Goal: Task Accomplishment & Management: Use online tool/utility

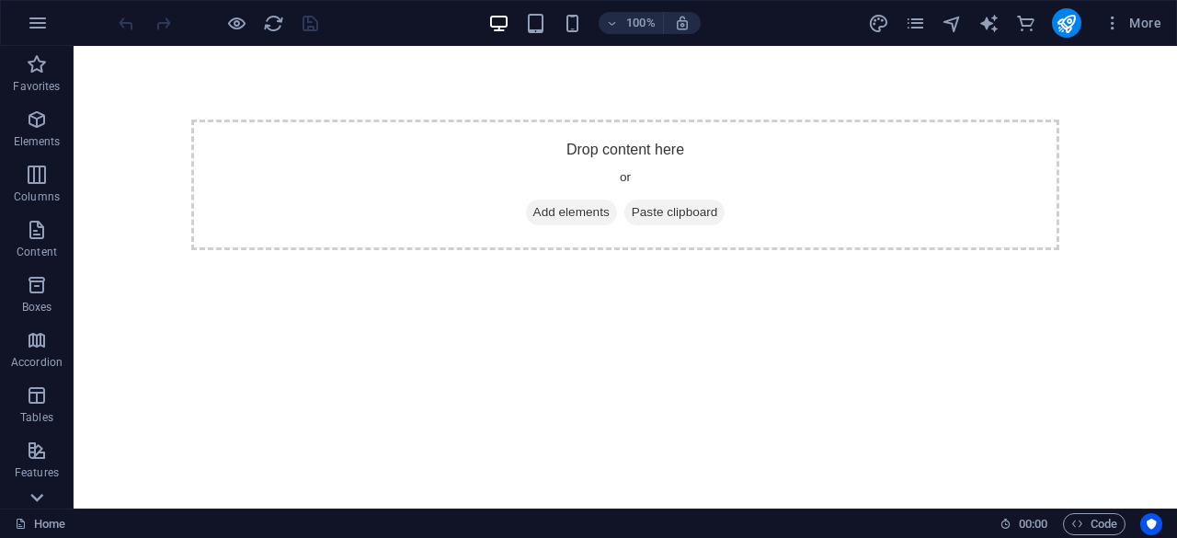
click at [27, 497] on icon at bounding box center [37, 497] width 26 height 26
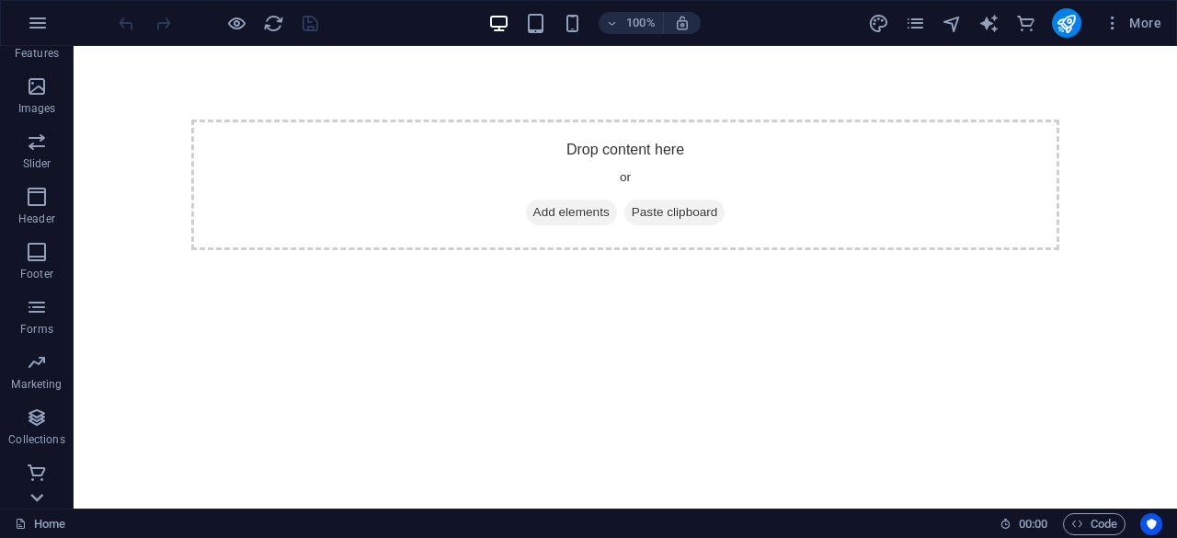
scroll to position [419, 0]
click at [46, 20] on icon "button" at bounding box center [38, 23] width 22 height 22
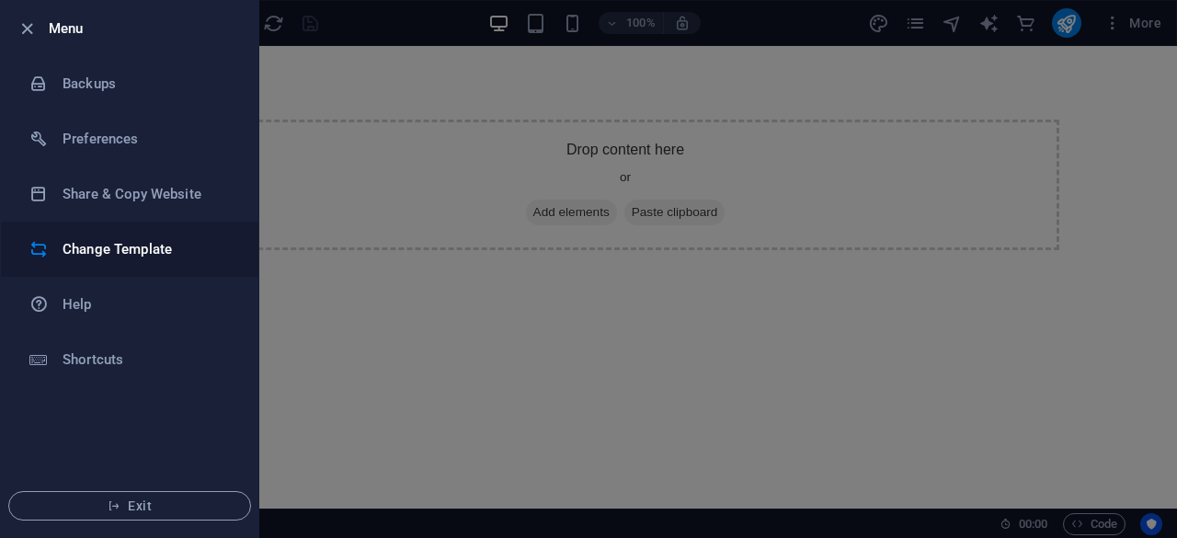
click at [111, 258] on h6 "Change Template" at bounding box center [148, 249] width 170 height 22
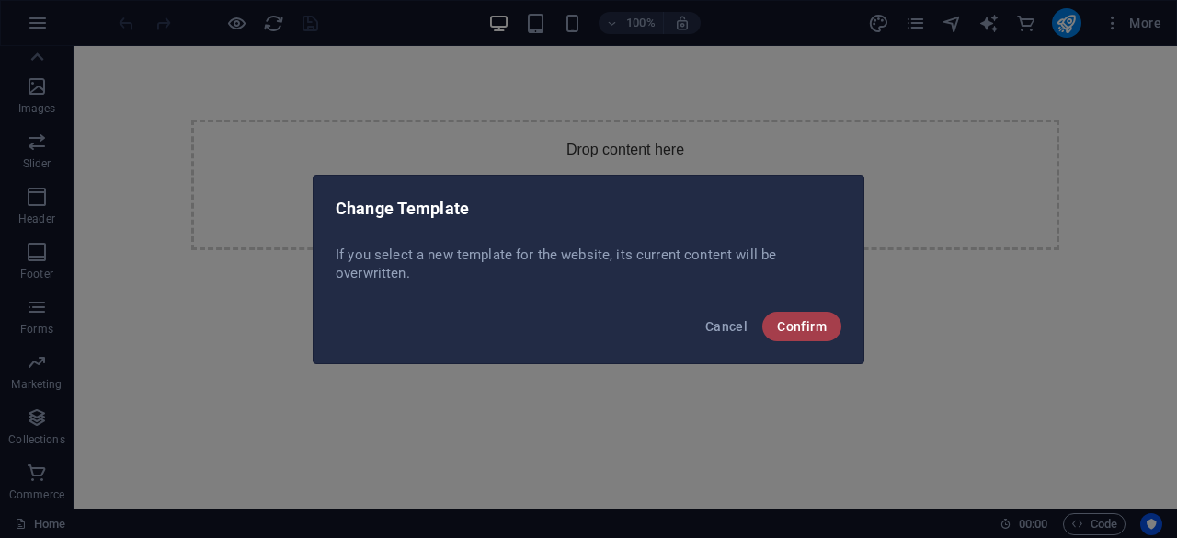
click at [803, 325] on span "Confirm" at bounding box center [802, 326] width 50 height 15
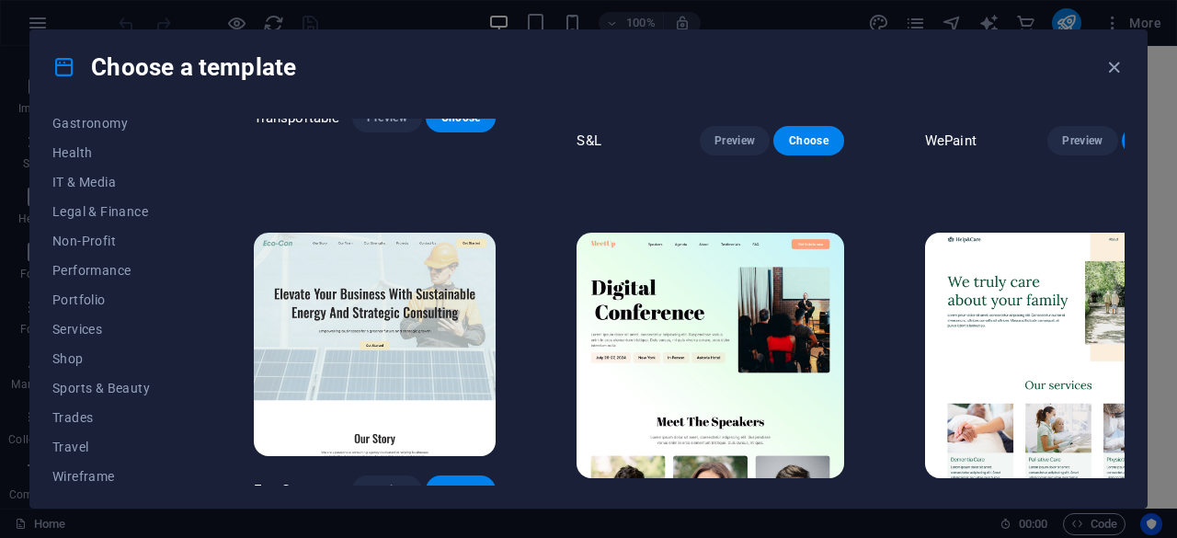
scroll to position [397, 0]
click at [93, 349] on span "Shop" at bounding box center [112, 354] width 120 height 15
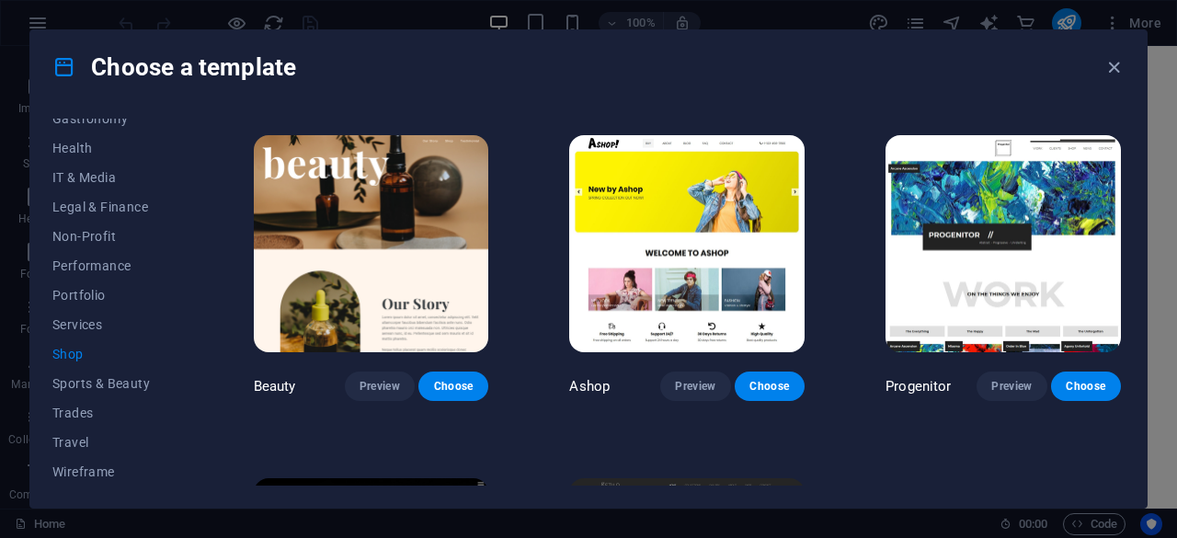
scroll to position [681, 0]
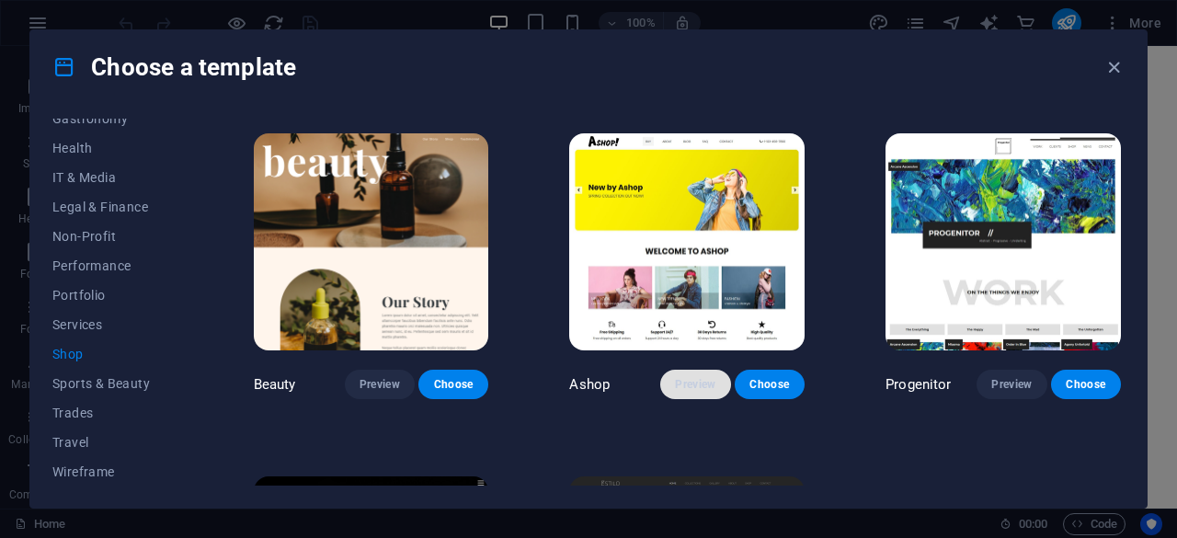
click at [689, 377] on span "Preview" at bounding box center [695, 384] width 40 height 15
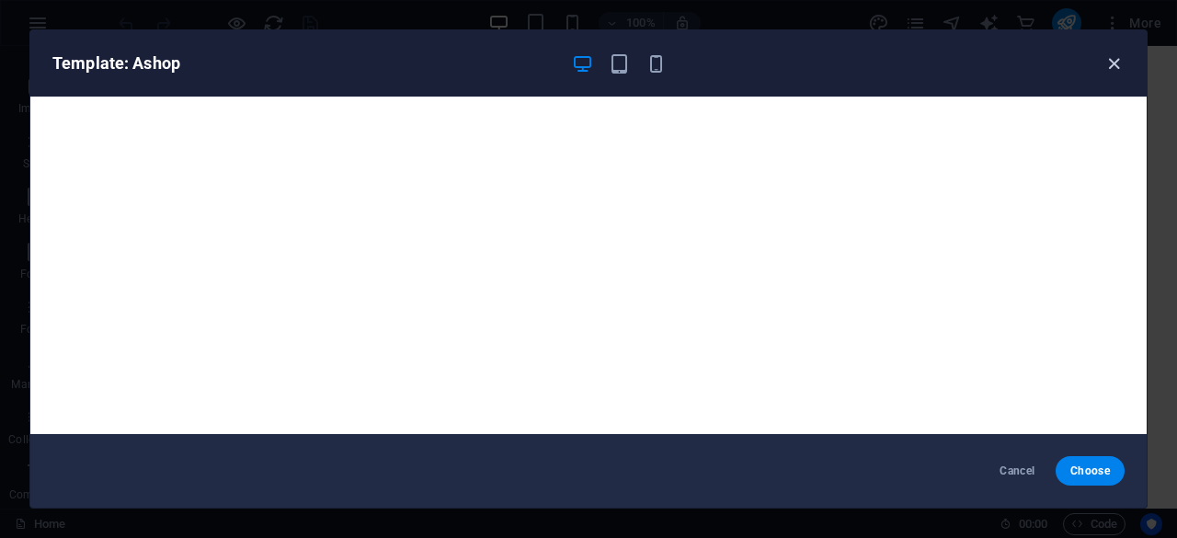
click at [1109, 63] on icon "button" at bounding box center [1113, 63] width 21 height 21
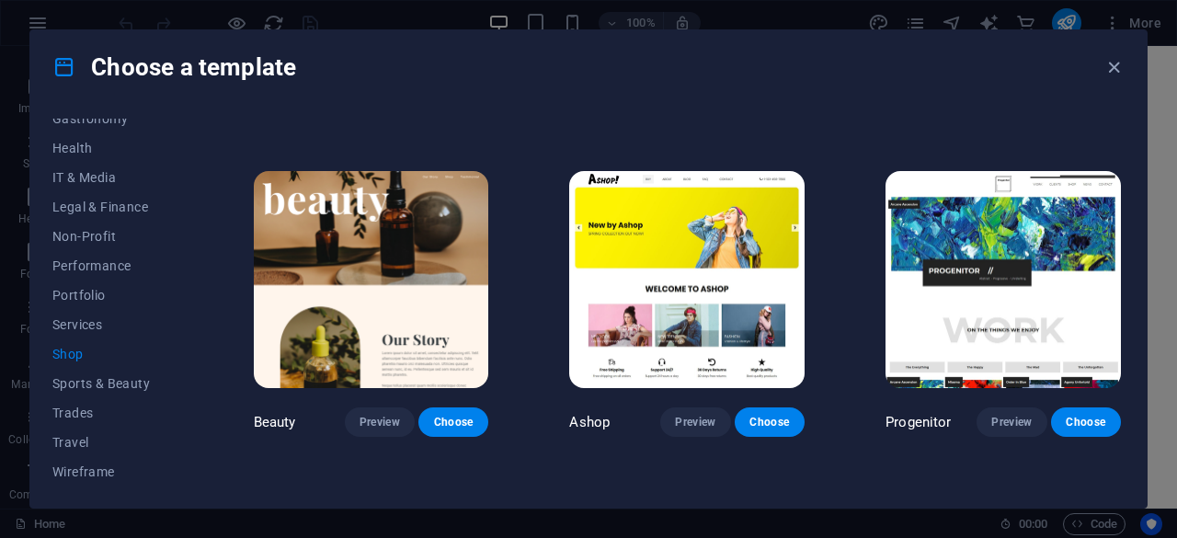
scroll to position [639, 0]
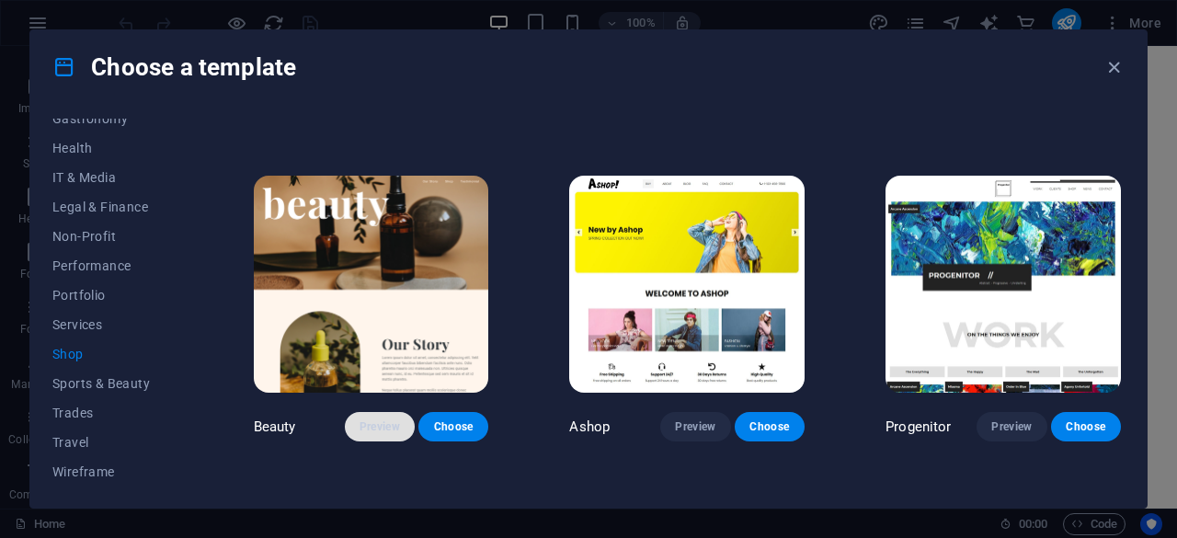
click at [384, 419] on span "Preview" at bounding box center [379, 426] width 40 height 15
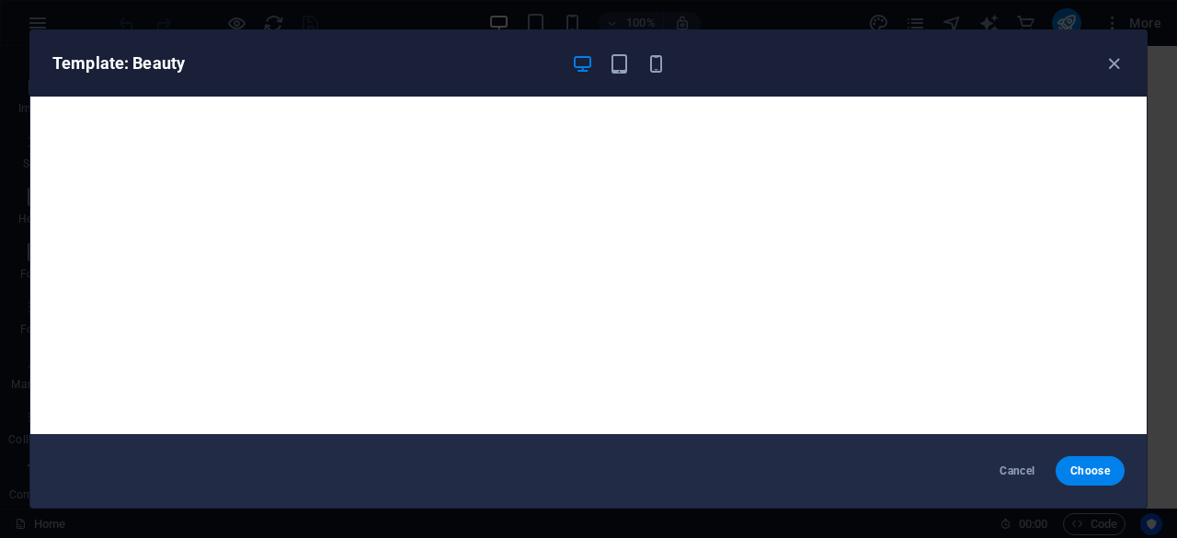
scroll to position [4, 0]
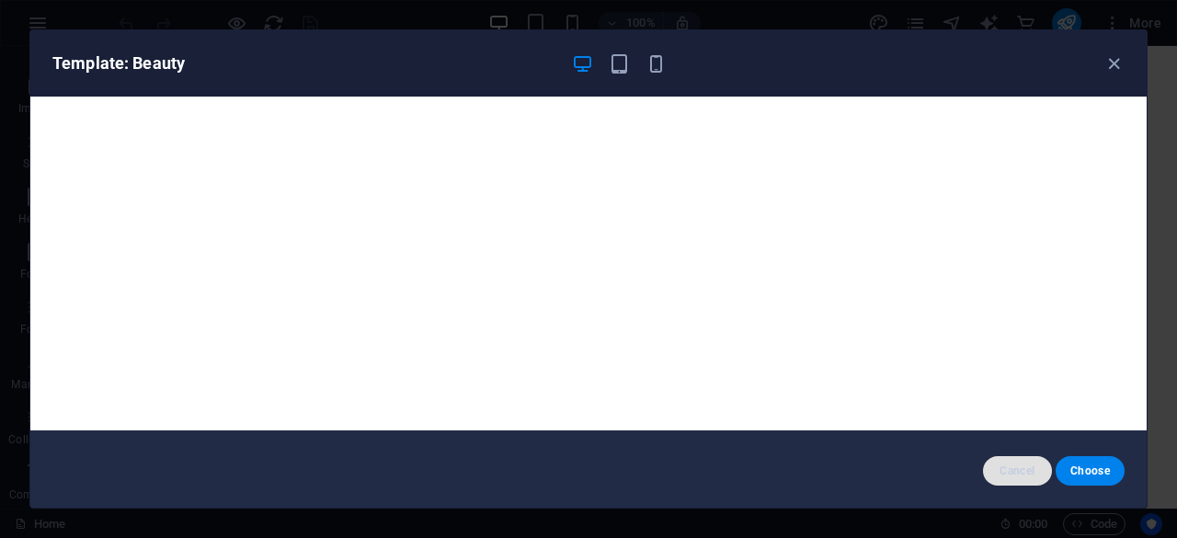
click at [1003, 473] on span "Cancel" at bounding box center [1017, 470] width 40 height 15
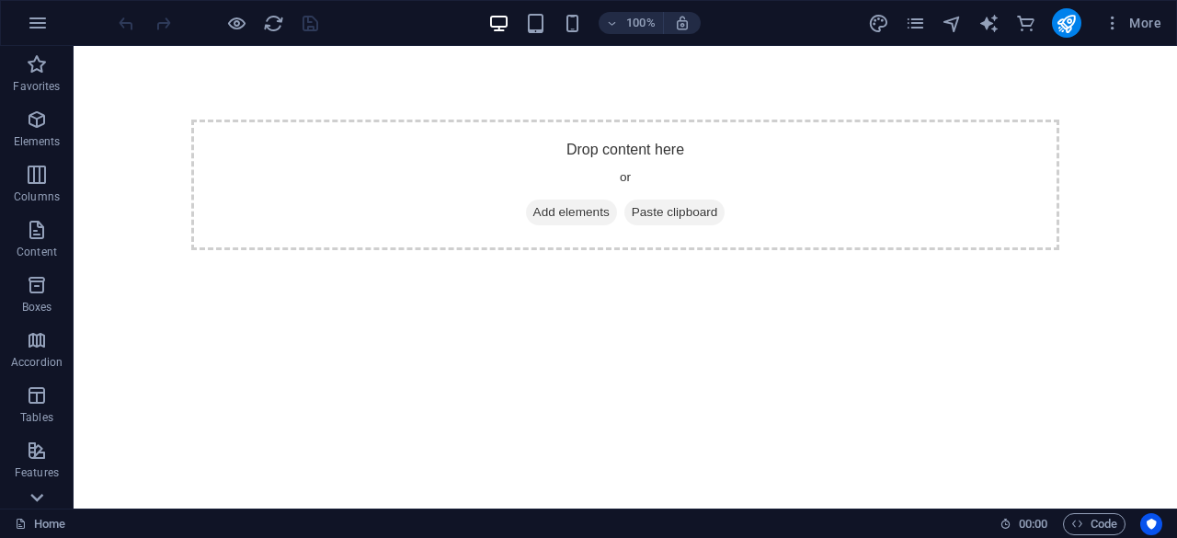
click at [41, 495] on icon at bounding box center [36, 498] width 13 height 8
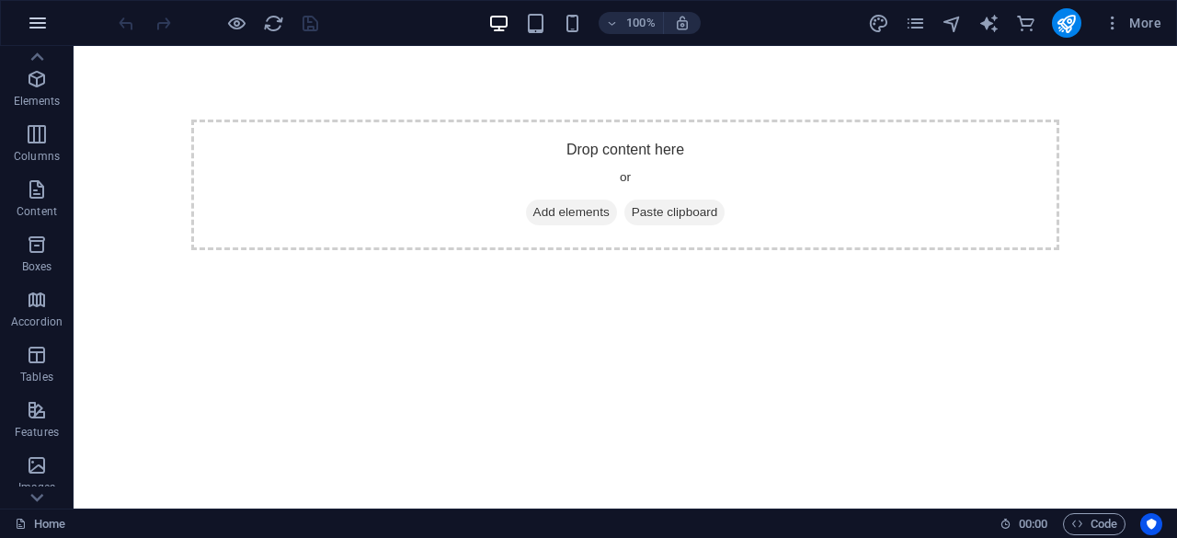
click at [35, 34] on button "button" at bounding box center [38, 23] width 44 height 44
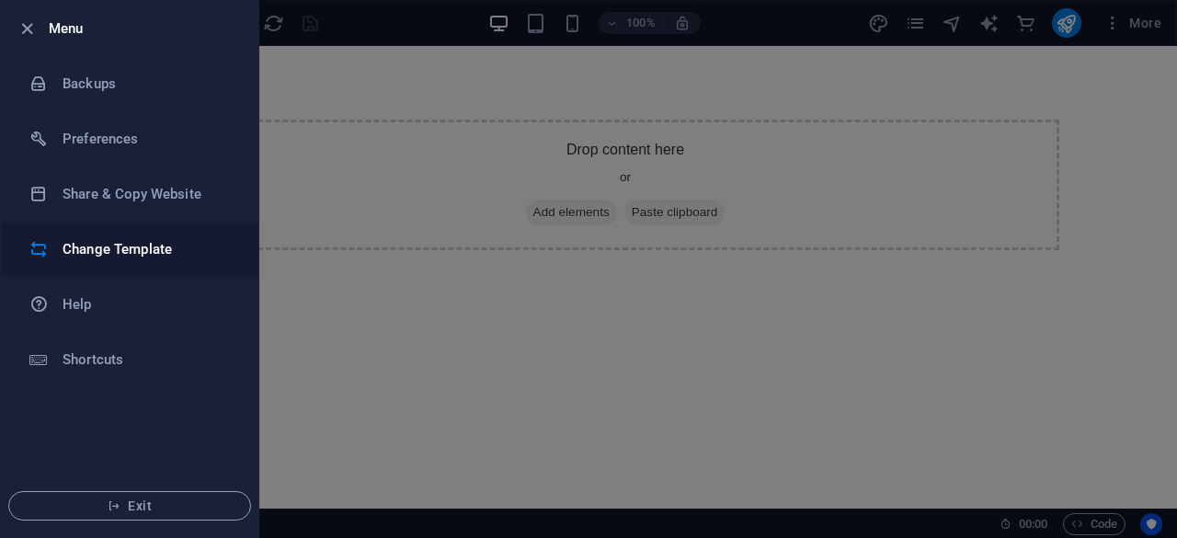
click at [120, 242] on h6 "Change Template" at bounding box center [148, 249] width 170 height 22
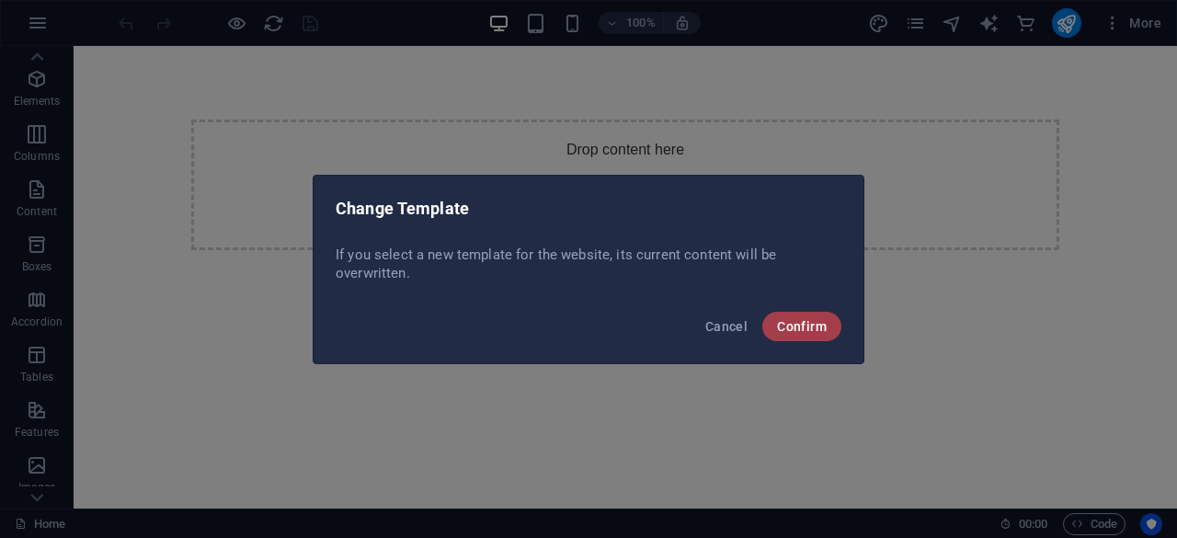
click at [792, 332] on span "Confirm" at bounding box center [802, 326] width 50 height 15
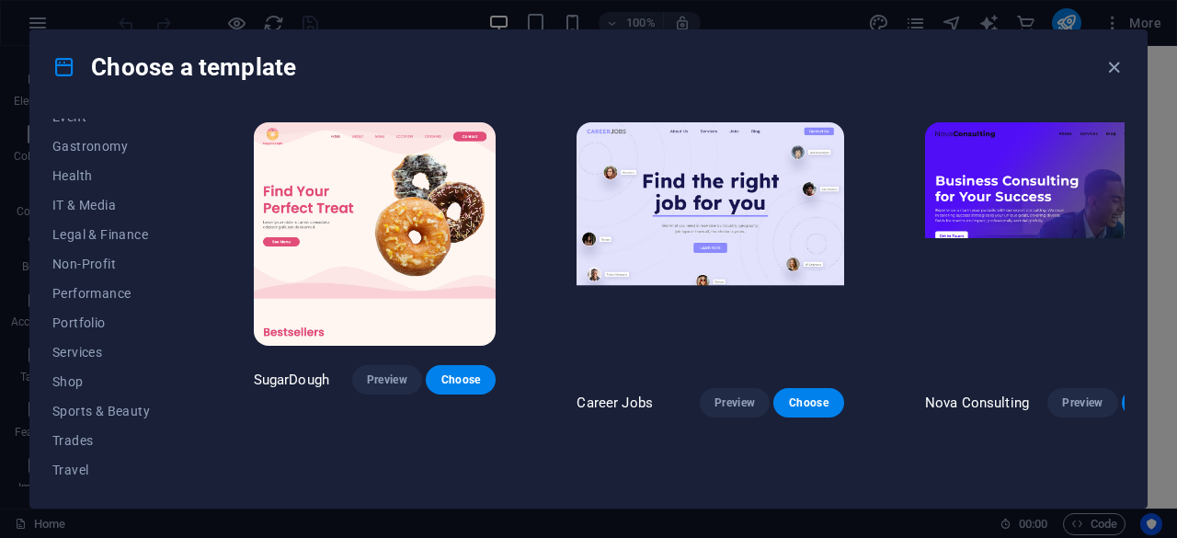
scroll to position [397, 0]
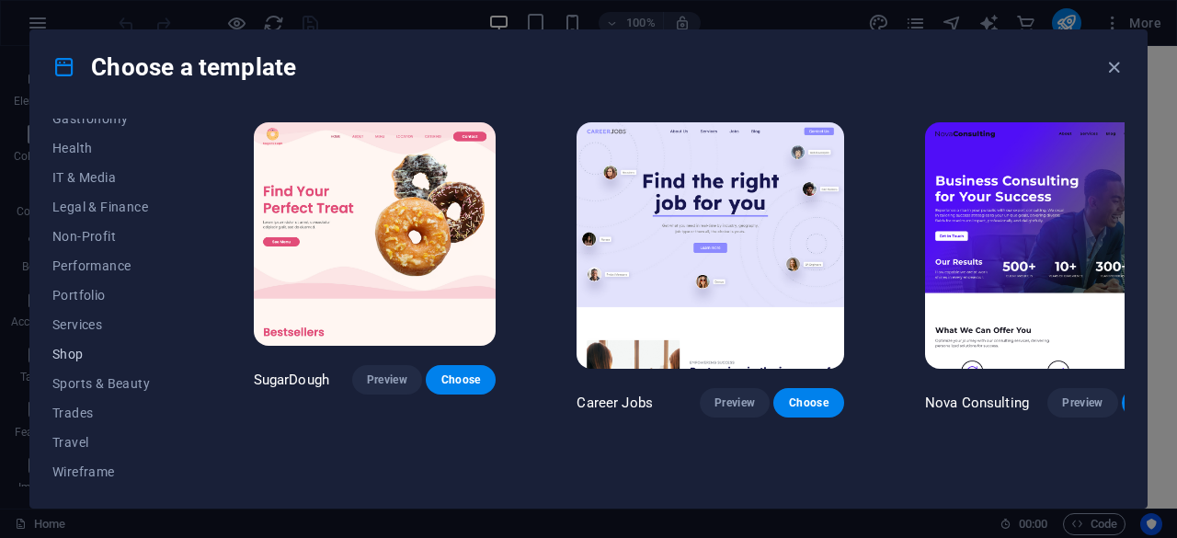
click at [85, 351] on span "Shop" at bounding box center [112, 354] width 120 height 15
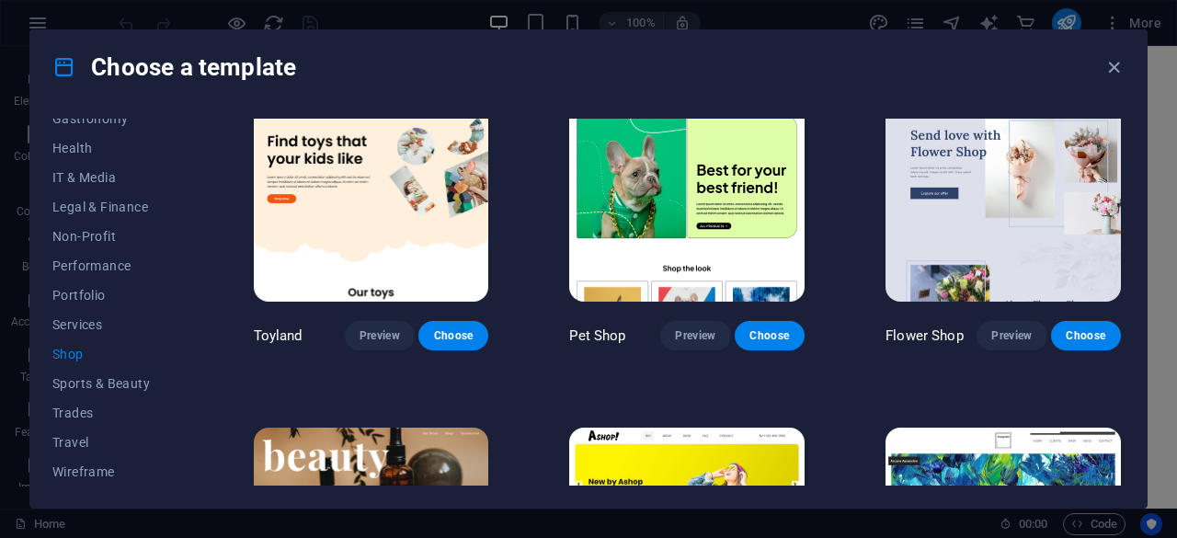
scroll to position [388, 0]
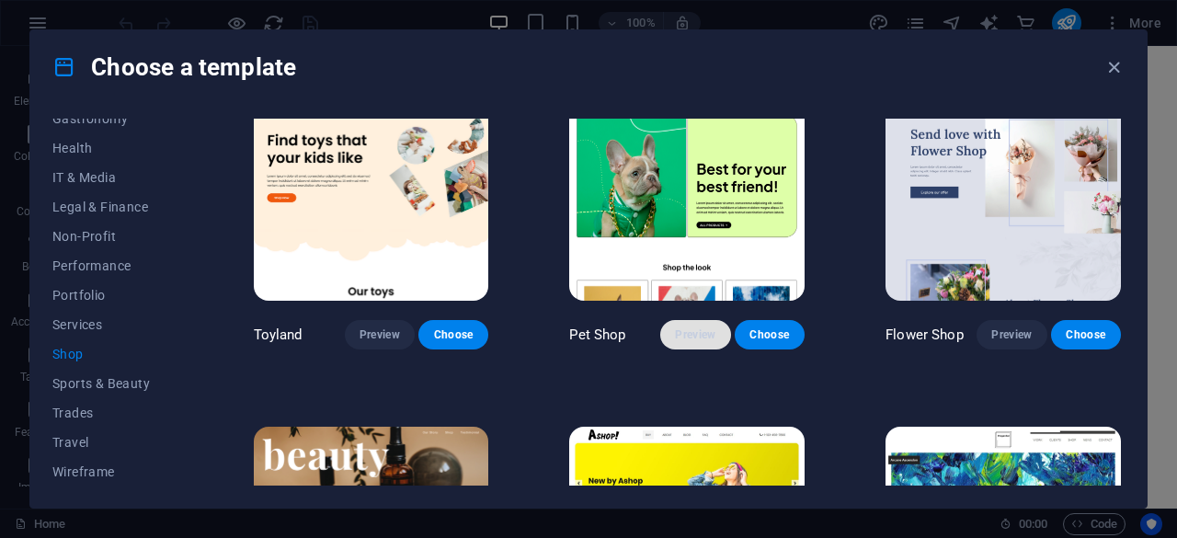
click at [699, 327] on span "Preview" at bounding box center [695, 334] width 40 height 15
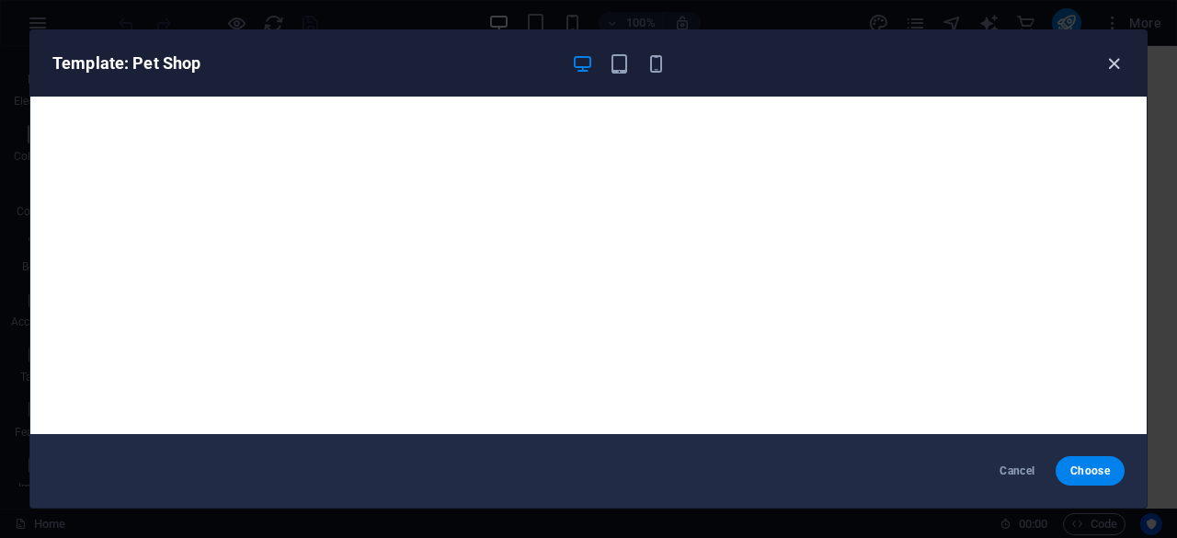
click at [1112, 60] on icon "button" at bounding box center [1113, 63] width 21 height 21
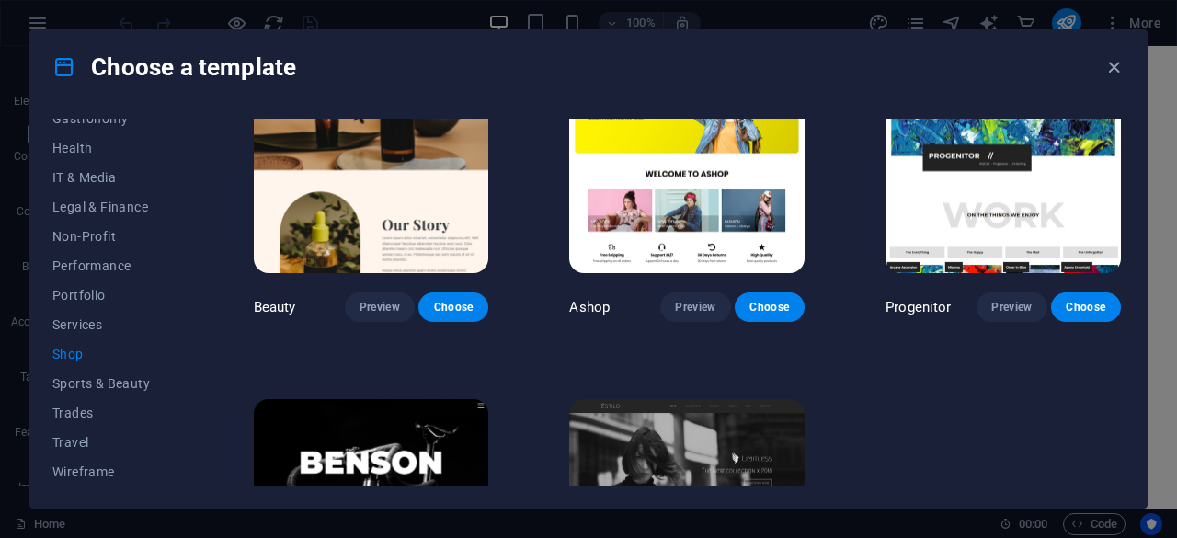
scroll to position [756, 0]
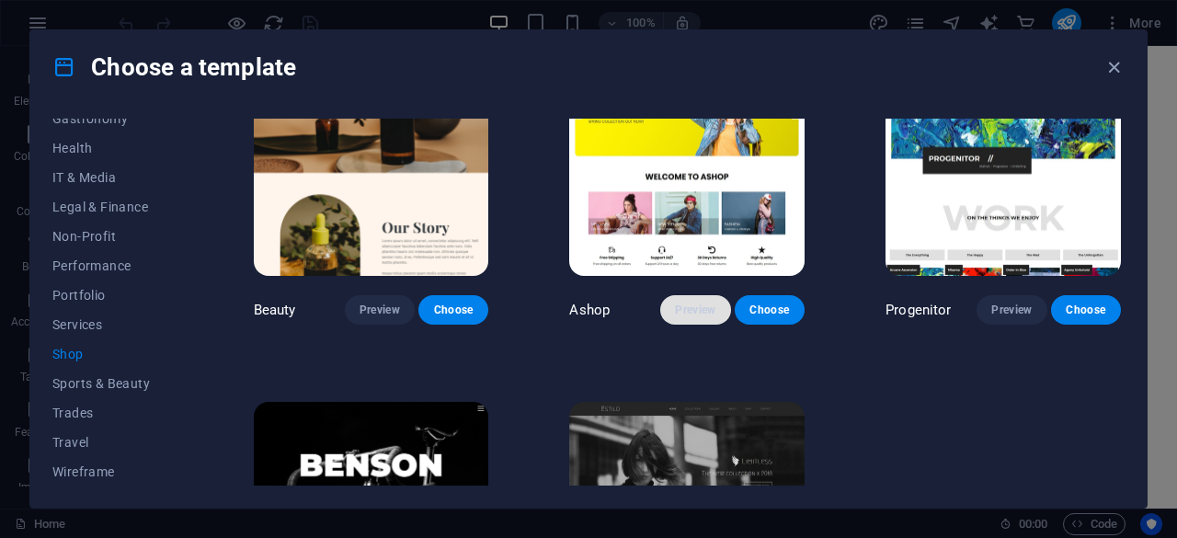
click at [686, 303] on span "Preview" at bounding box center [695, 309] width 40 height 15
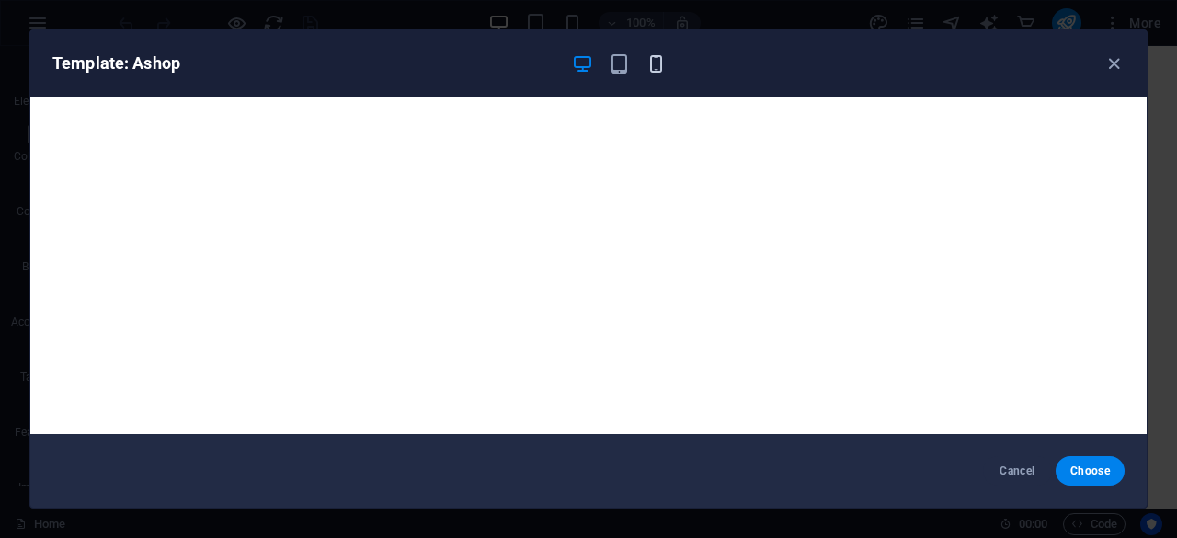
click at [653, 63] on icon "button" at bounding box center [655, 63] width 21 height 21
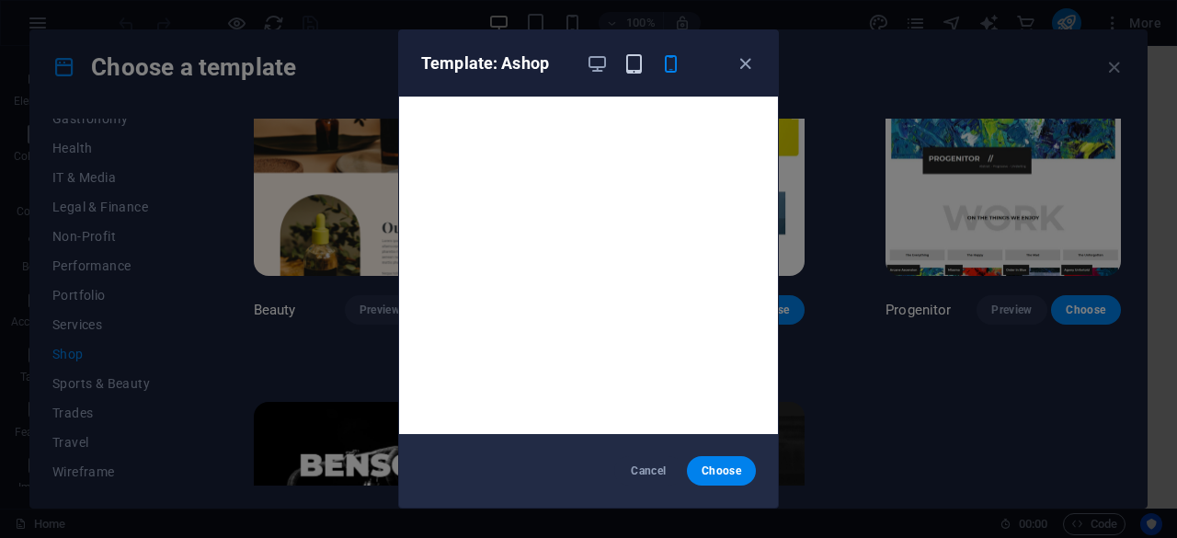
click at [628, 72] on icon "button" at bounding box center [633, 63] width 21 height 21
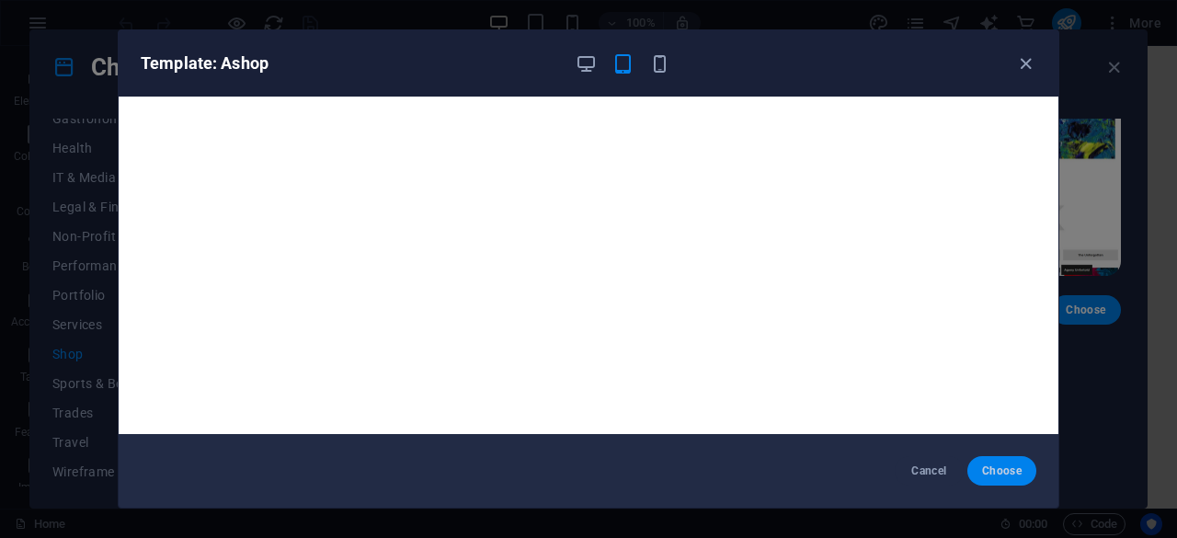
click at [997, 468] on span "Choose" at bounding box center [1002, 470] width 40 height 15
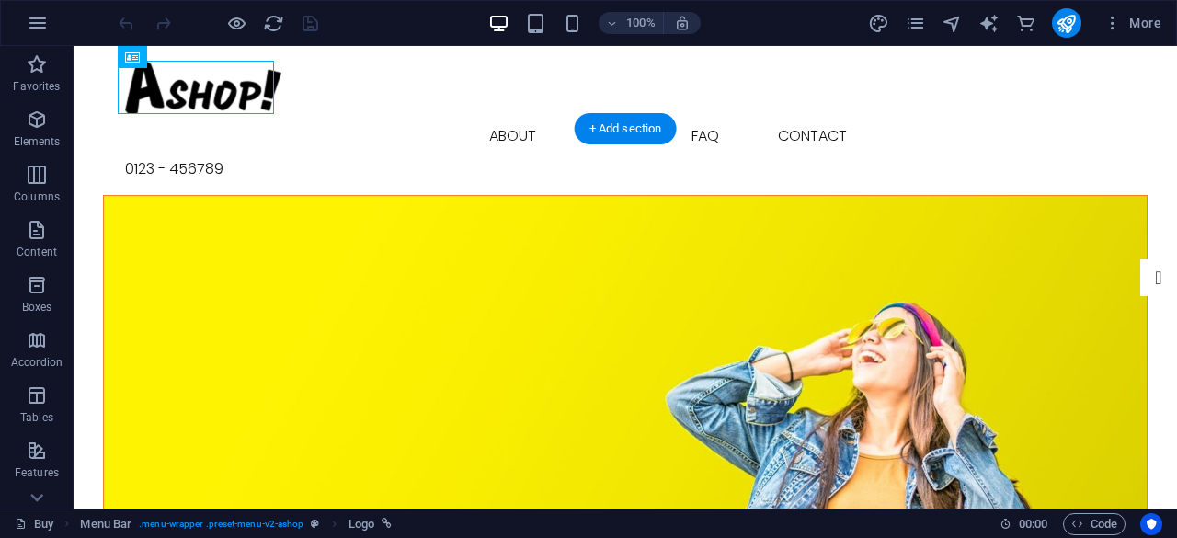
click at [829, 458] on figure at bounding box center [625, 409] width 1043 height 426
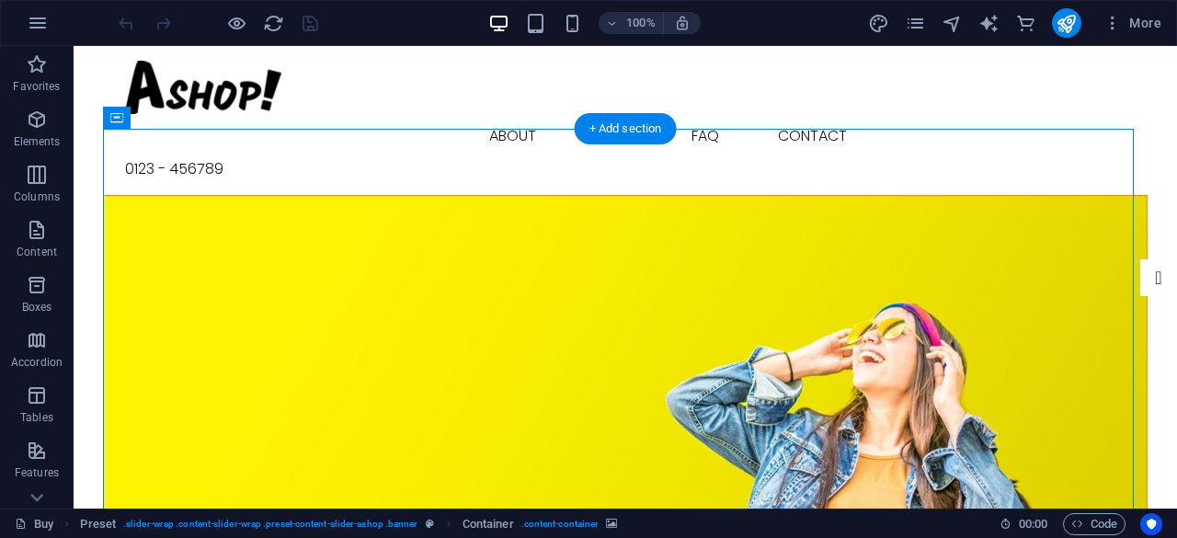
click at [758, 209] on figure at bounding box center [625, 409] width 1043 height 426
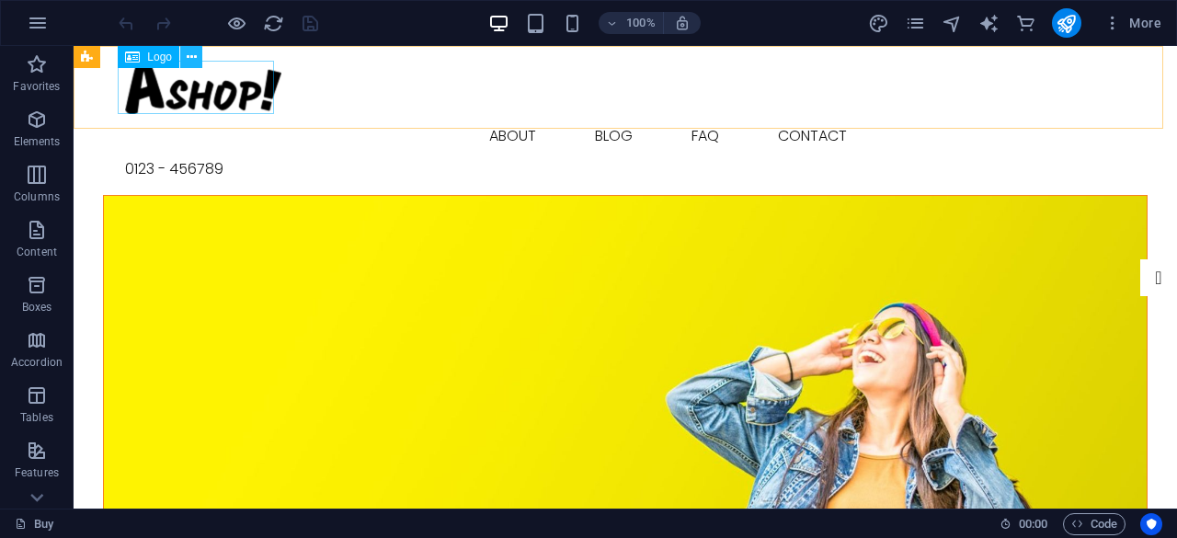
click at [195, 56] on icon at bounding box center [192, 57] width 10 height 19
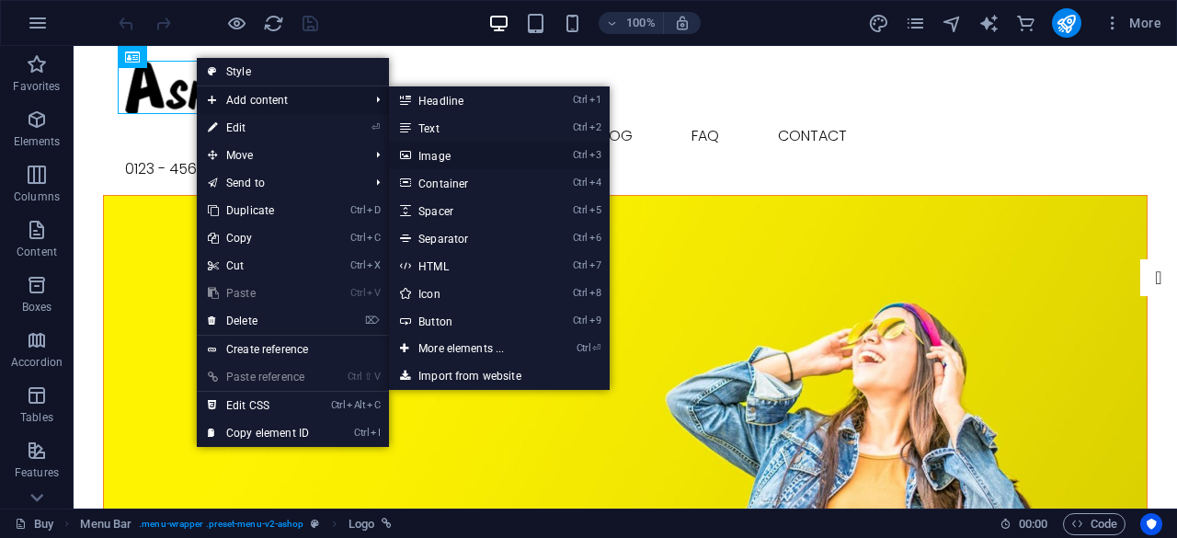
click at [471, 163] on link "Ctrl 3 Image" at bounding box center [465, 156] width 152 height 28
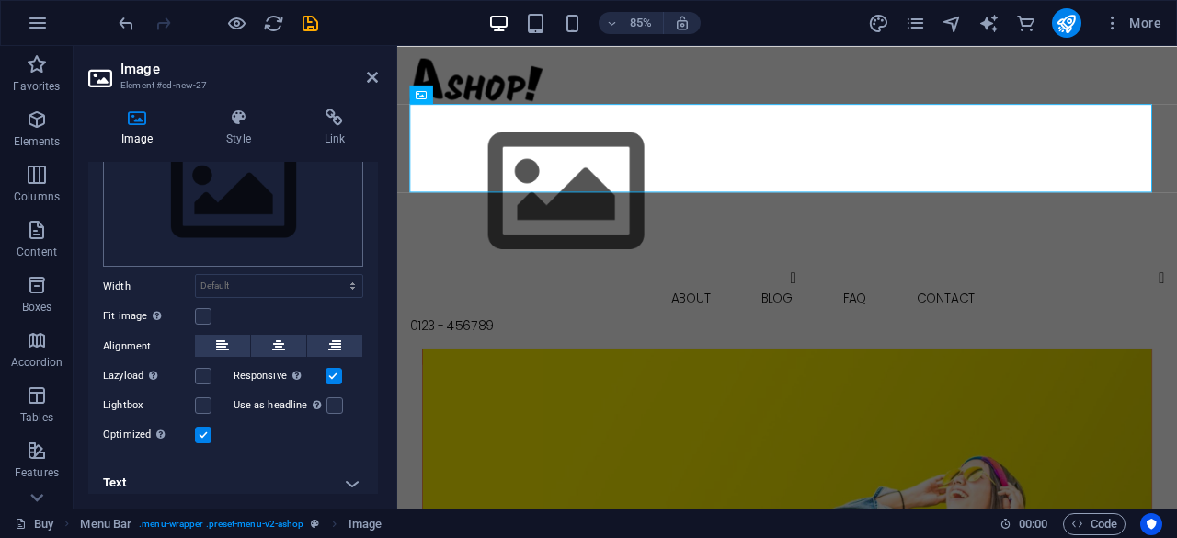
scroll to position [101, 0]
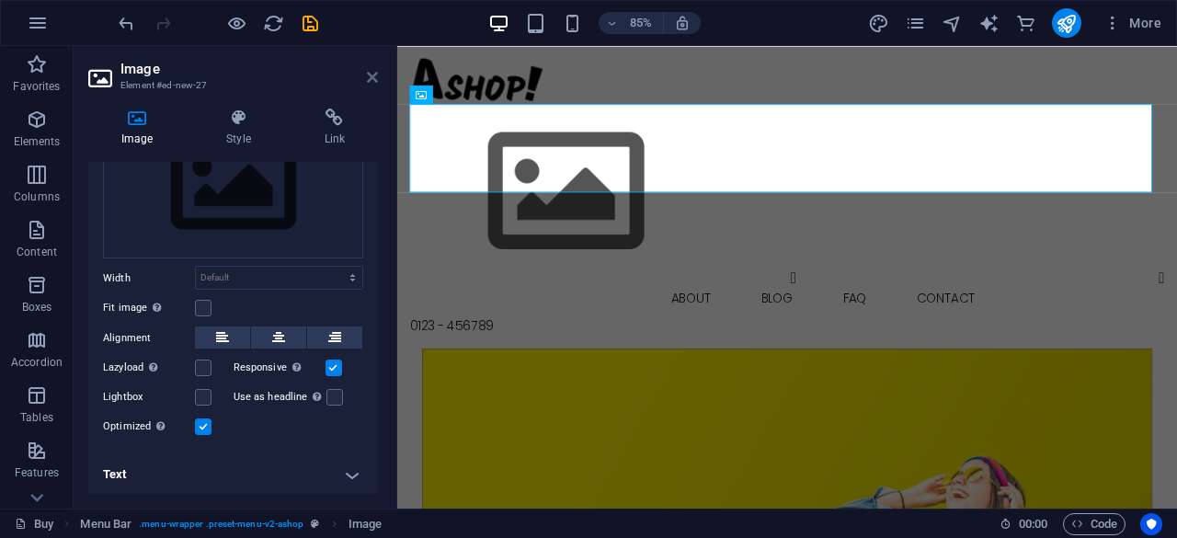
click at [371, 78] on icon at bounding box center [372, 77] width 11 height 15
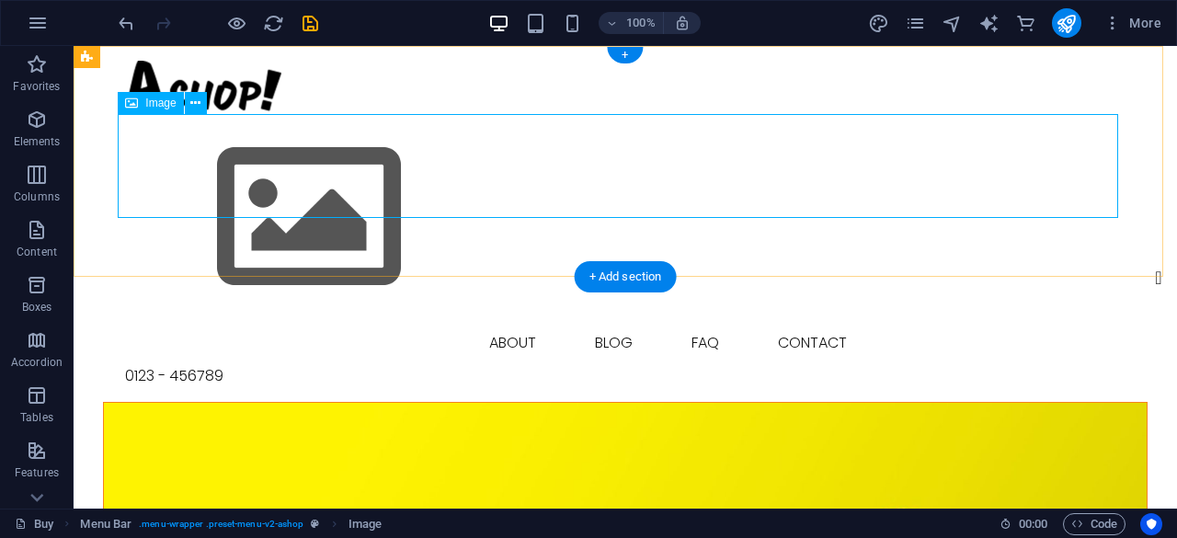
click at [237, 169] on figure at bounding box center [625, 217] width 1000 height 207
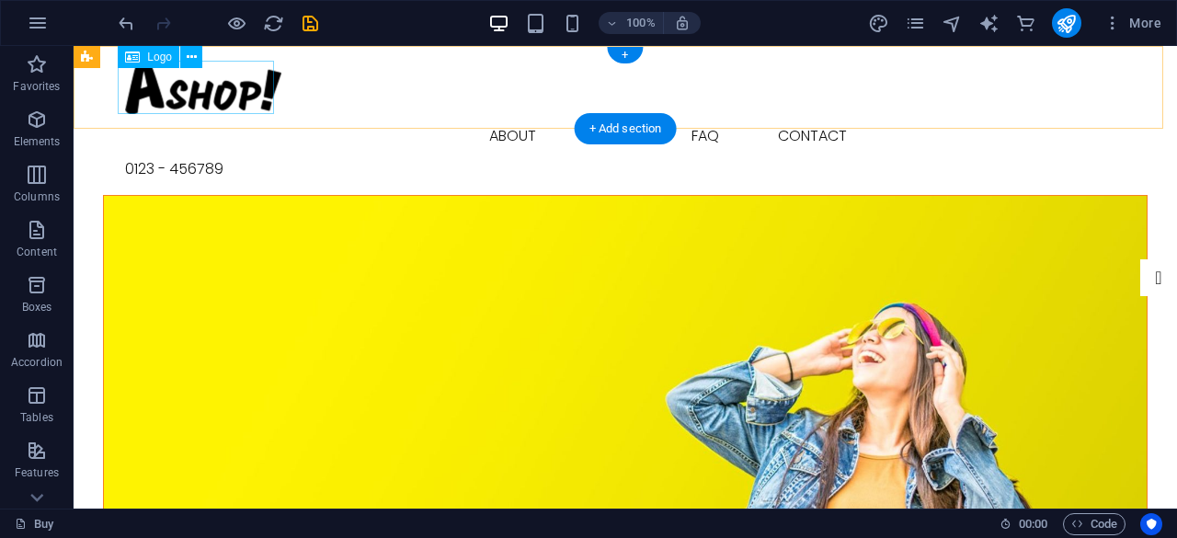
click at [211, 93] on div at bounding box center [625, 87] width 1000 height 53
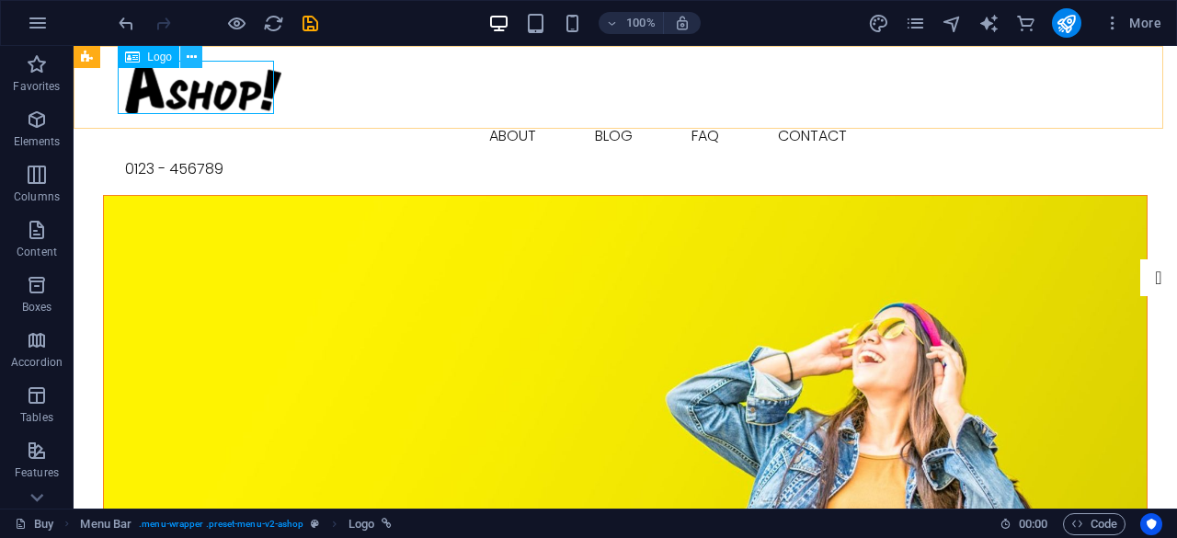
click at [197, 54] on button at bounding box center [191, 57] width 22 height 22
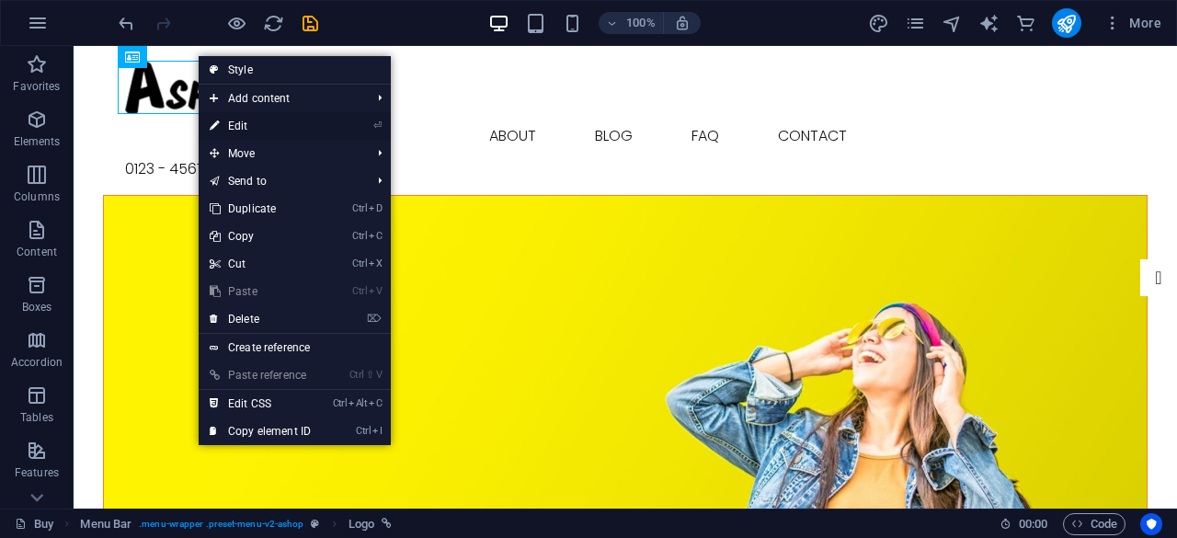
click at [245, 124] on link "⏎ Edit" at bounding box center [260, 126] width 123 height 28
select select "px"
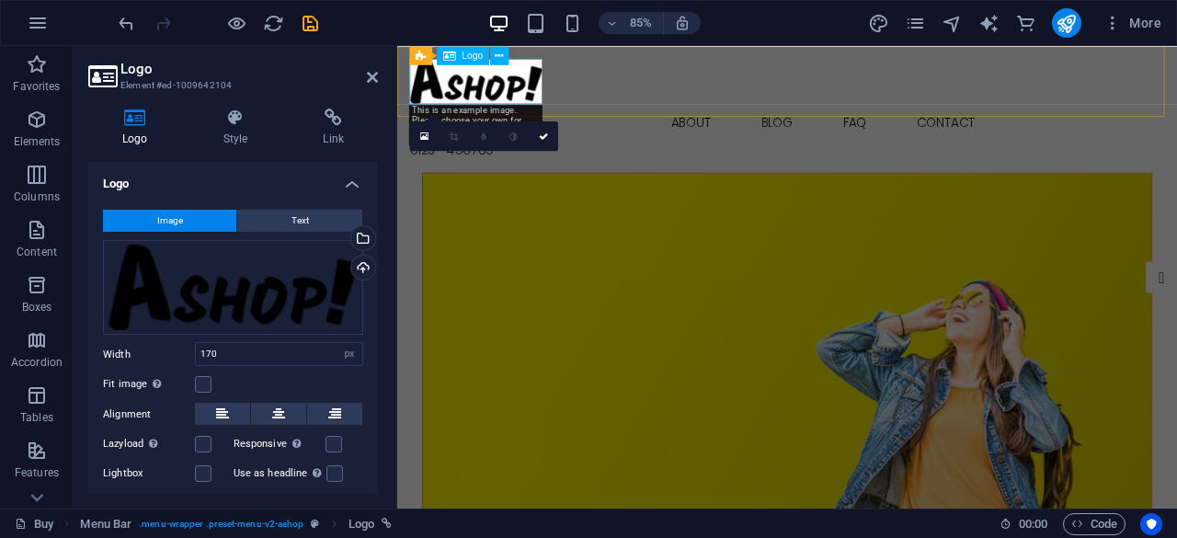
click at [491, 87] on div at bounding box center [856, 87] width 888 height 53
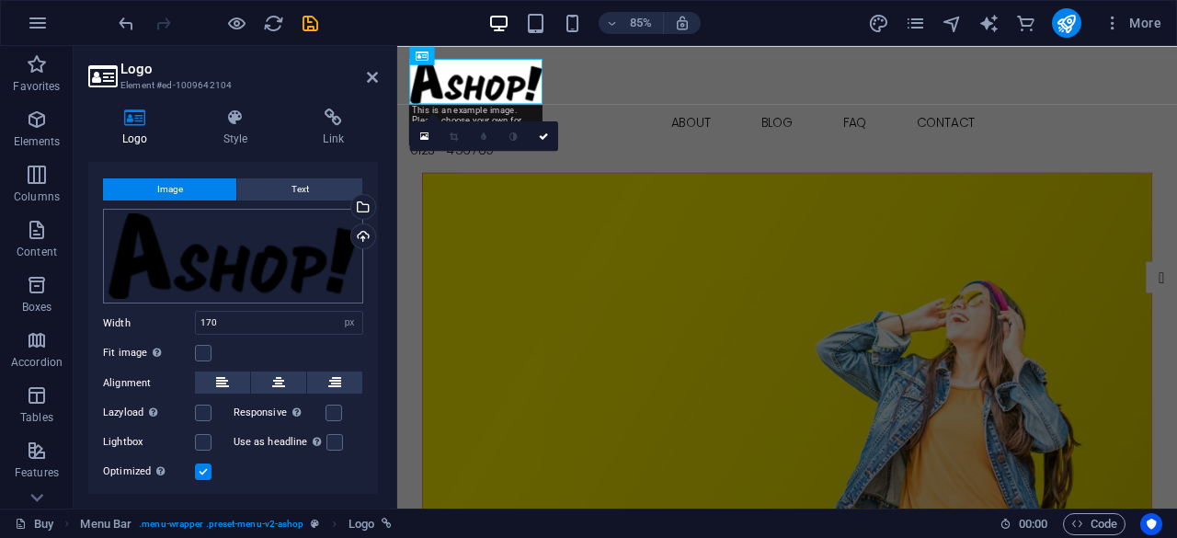
scroll to position [0, 0]
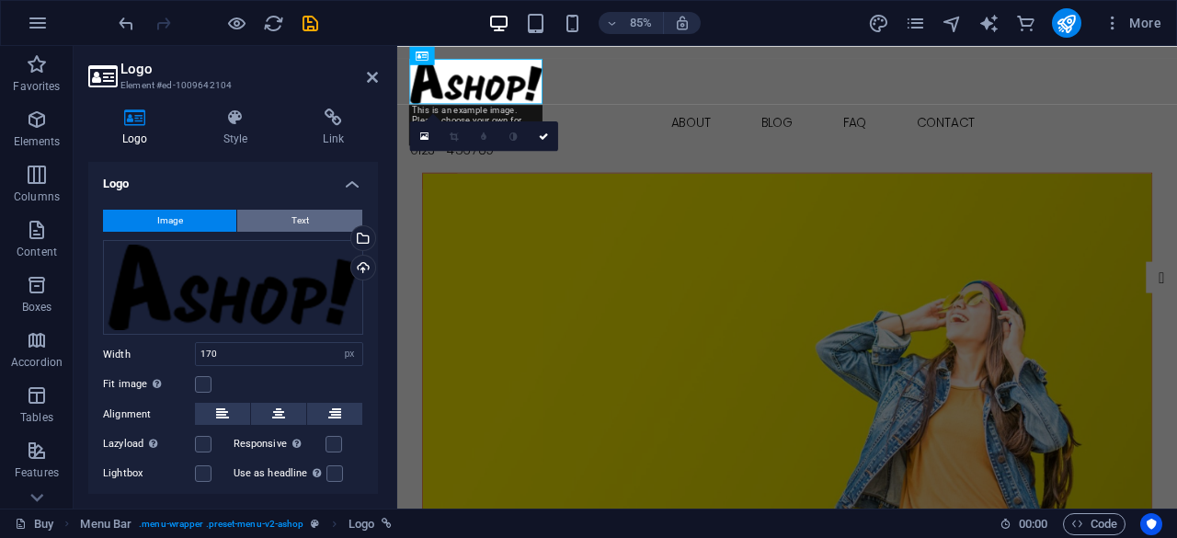
click at [291, 212] on span "Text" at bounding box center [299, 221] width 17 height 22
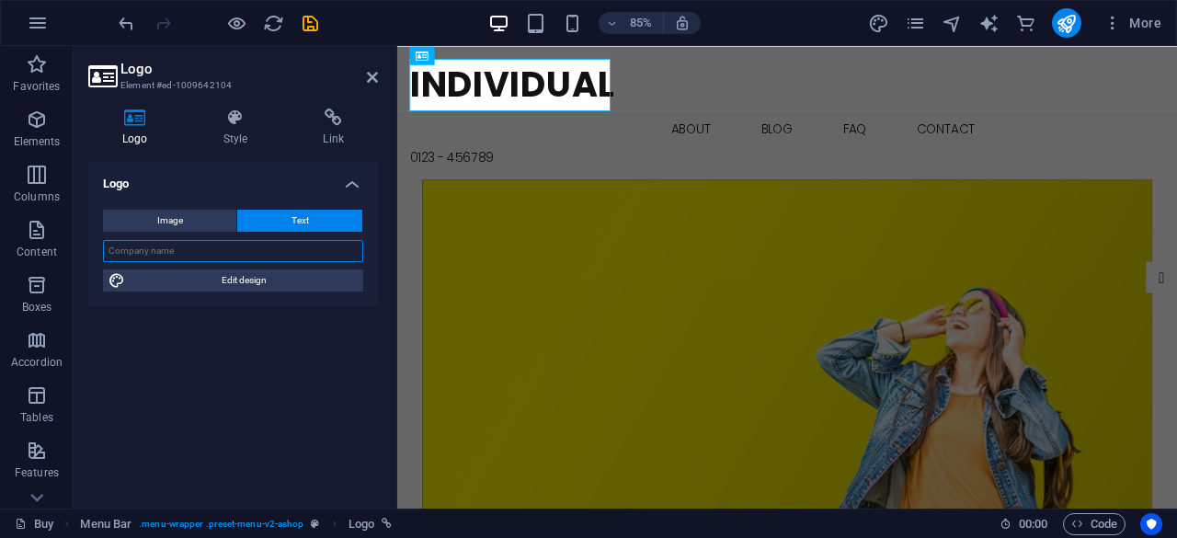
click at [225, 249] on input "text" at bounding box center [233, 251] width 260 height 22
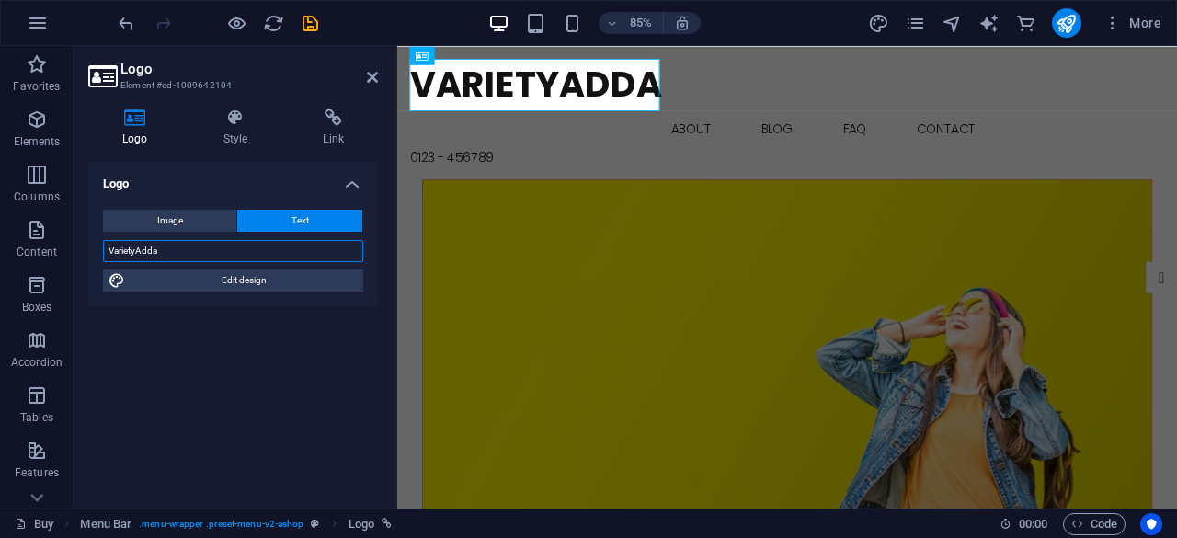
type input "VarietyAdda"
click at [259, 337] on div "Logo Image Text Drag files here, click to choose files or select files from Fil…" at bounding box center [233, 328] width 290 height 332
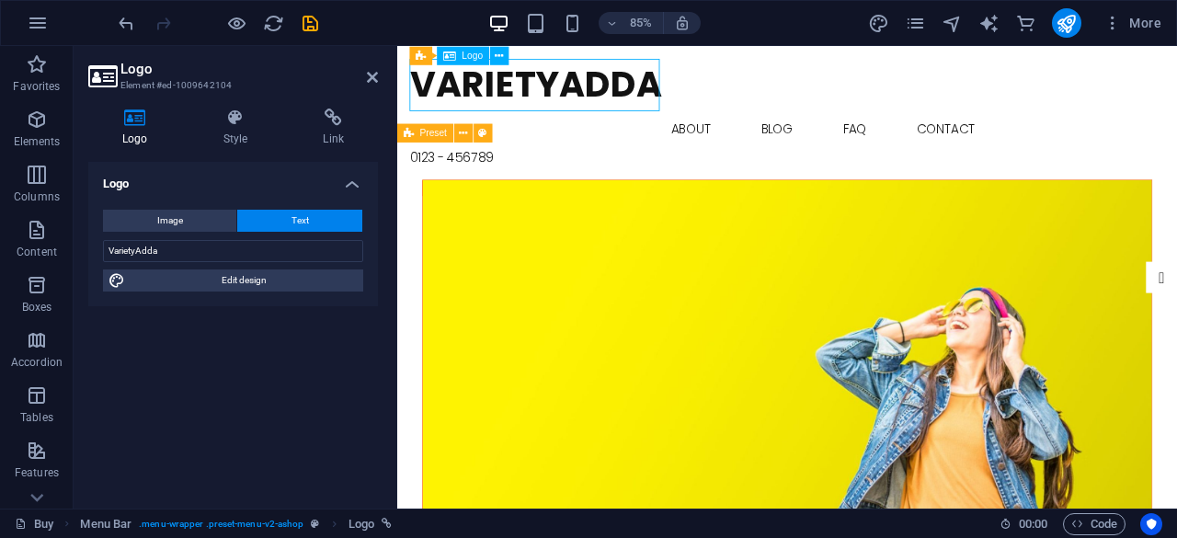
drag, startPoint x: 572, startPoint y: 97, endPoint x: 553, endPoint y: 94, distance: 18.6
click at [553, 94] on div "VarietyAdda" at bounding box center [856, 92] width 888 height 62
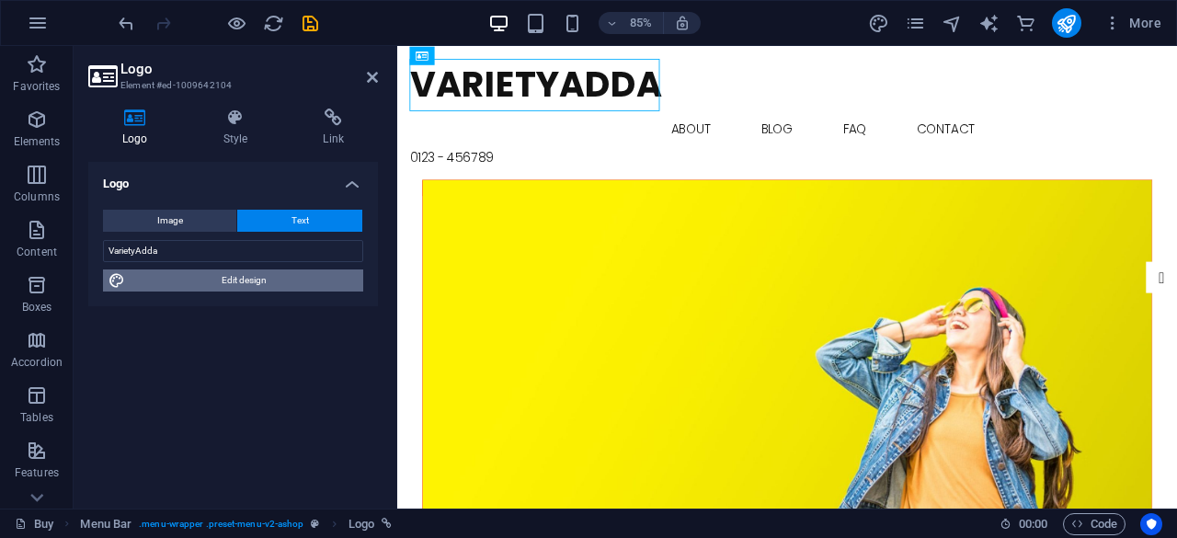
click at [248, 288] on span "Edit design" at bounding box center [244, 280] width 227 height 22
select select "rem"
select select "700"
select select "px"
select select "rem"
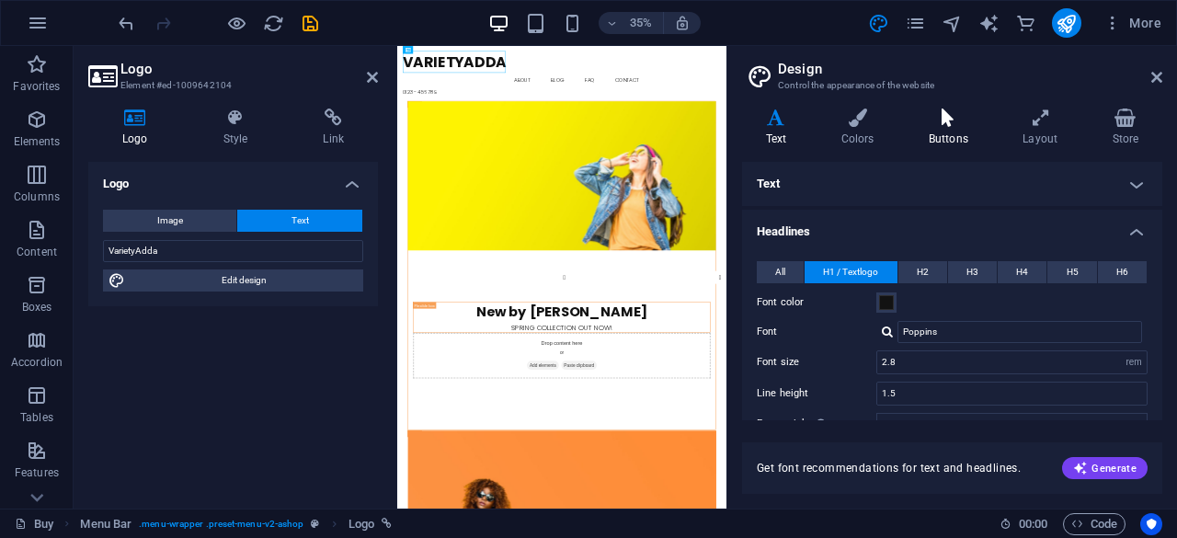
click at [937, 131] on h4 "Buttons" at bounding box center [952, 127] width 94 height 39
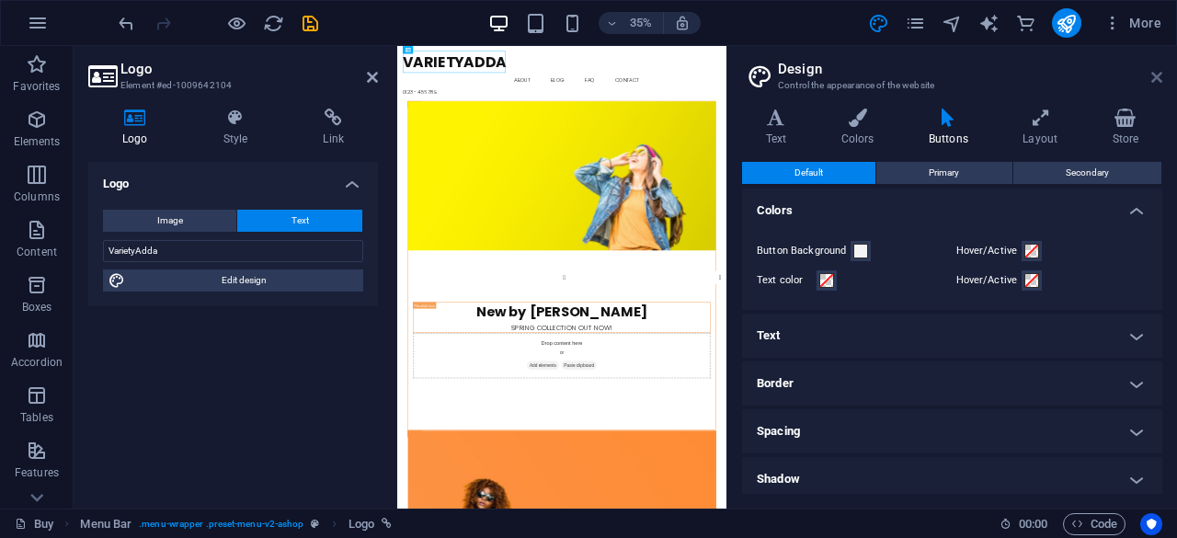
click at [1159, 71] on icon at bounding box center [1156, 77] width 11 height 15
